Goal: Browse casually: Explore the website without a specific task or goal

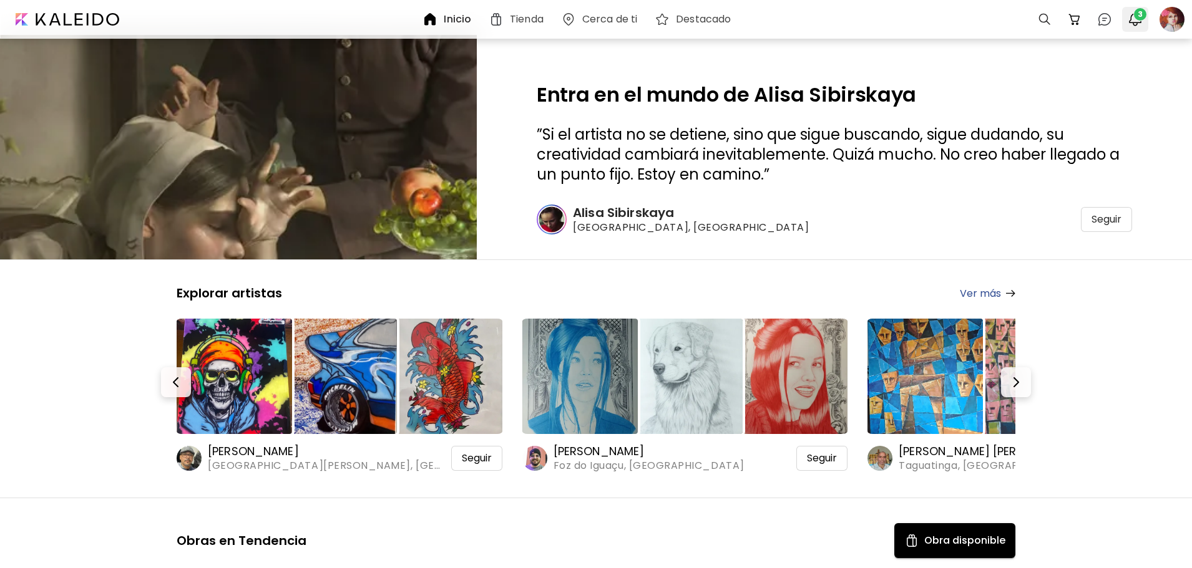
click at [1142, 21] on img "button" at bounding box center [1134, 19] width 15 height 15
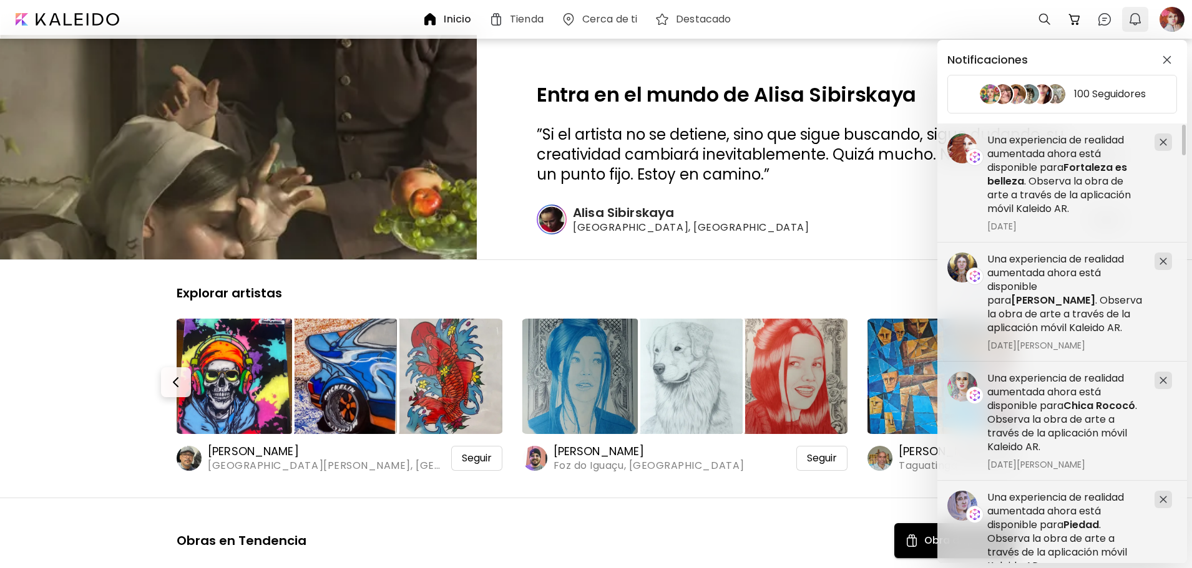
click at [1142, 21] on div "Notificaciones 100 Seguidores Una experiencia de realidad aumentada ahora está …" at bounding box center [596, 284] width 1192 height 568
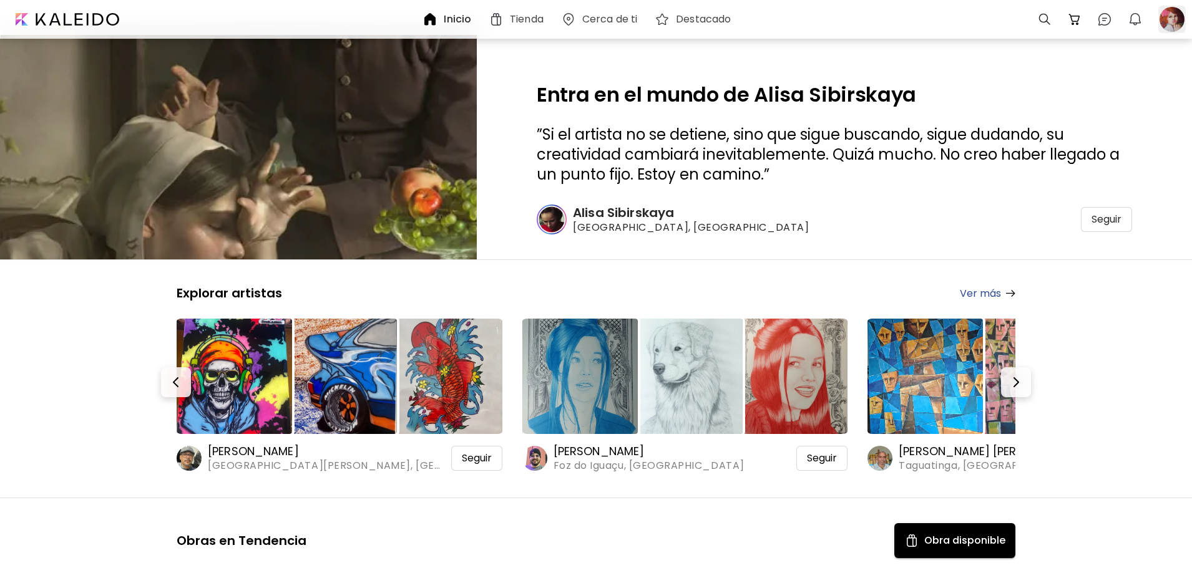
click at [1178, 16] on div at bounding box center [1171, 19] width 27 height 27
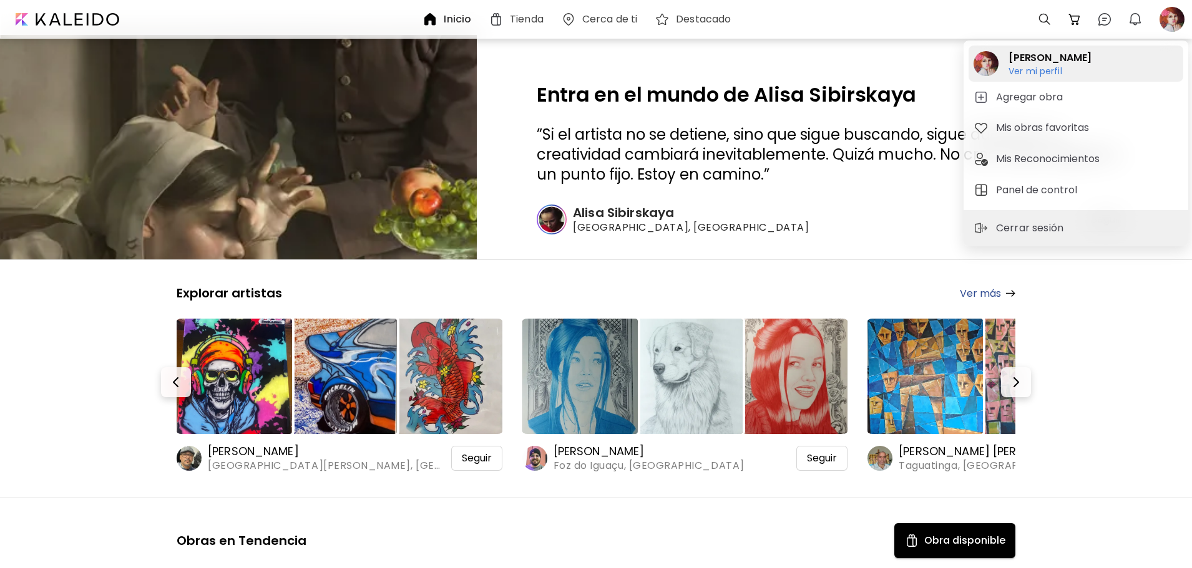
click at [1049, 58] on h2 "[PERSON_NAME]" at bounding box center [1049, 58] width 83 height 15
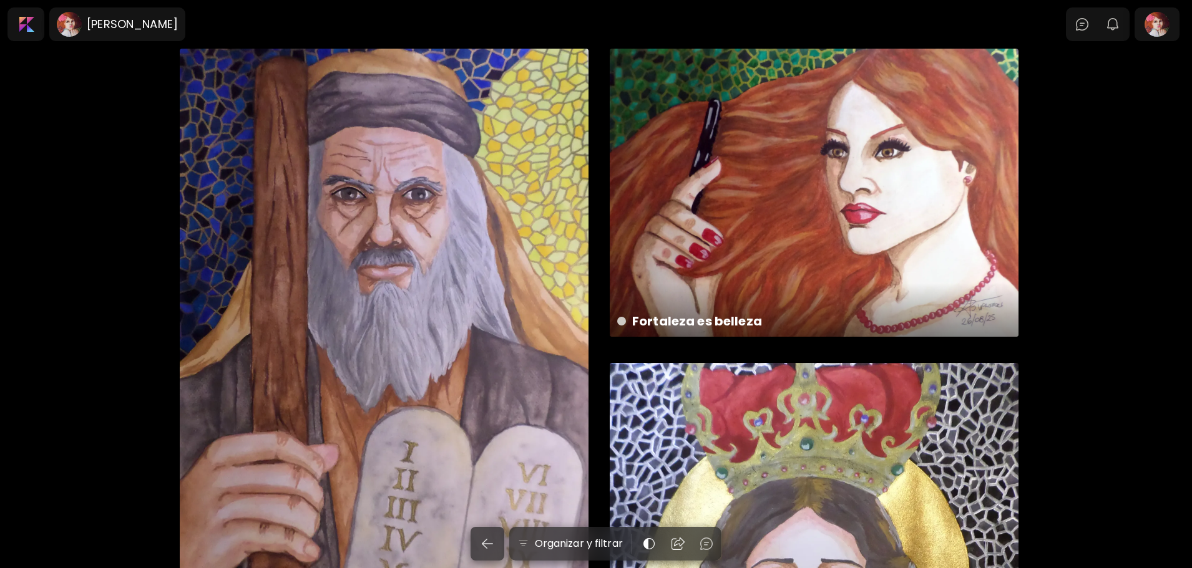
click at [383, 245] on div "[DEMOGRAPHIC_DATA] 30 x 42 cm" at bounding box center [384, 336] width 409 height 575
